Goal: Find specific page/section: Find specific page/section

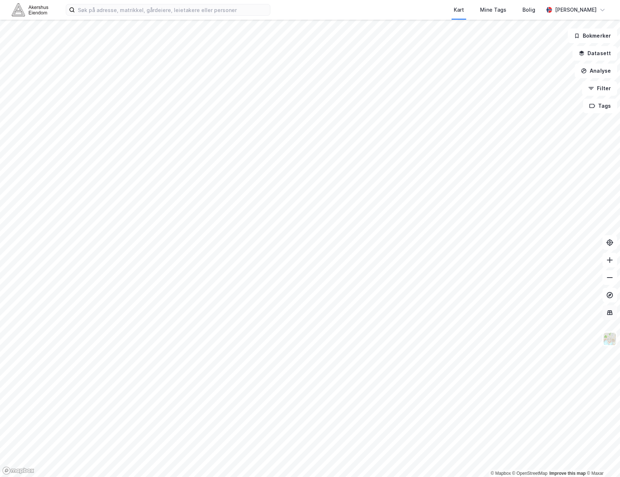
click at [616, 312] on div "© Mapbox © OpenStreetMap Improve this map © [PERSON_NAME] Datasett Analyse Filt…" at bounding box center [310, 249] width 620 height 458
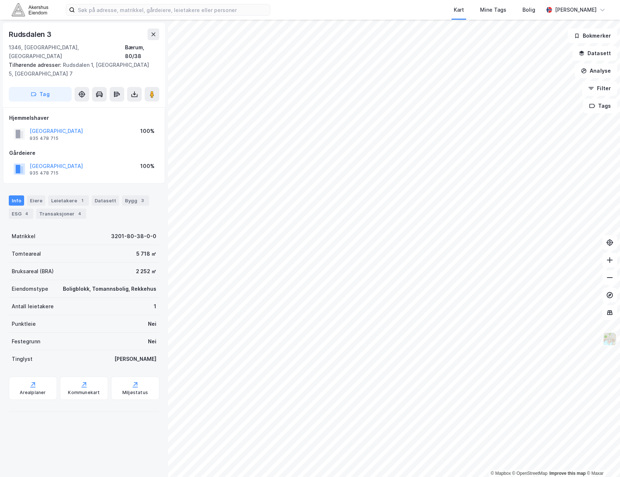
click at [612, 339] on img at bounding box center [610, 339] width 14 height 14
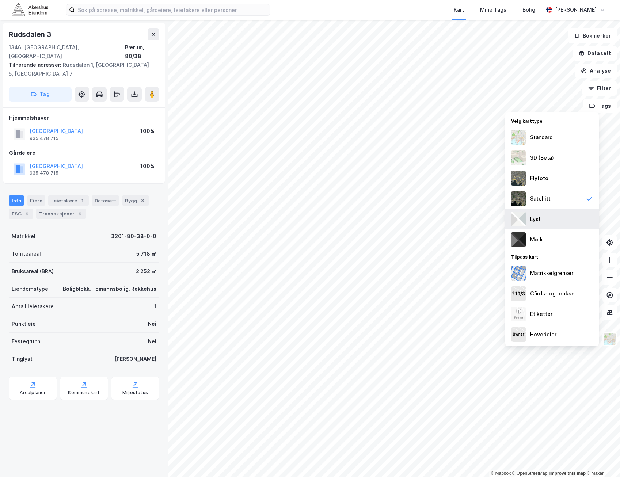
click at [568, 220] on div "Lyst" at bounding box center [553, 219] width 94 height 20
click at [557, 321] on div "Etiketter" at bounding box center [553, 314] width 94 height 20
